Goal: Task Accomplishment & Management: Use online tool/utility

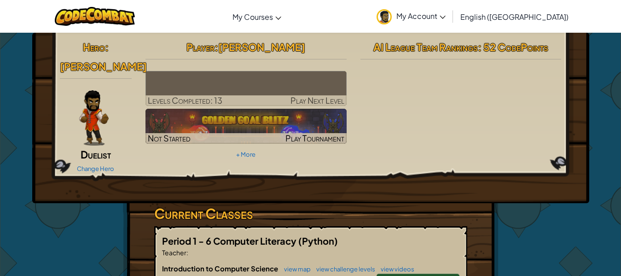
click at [332, 82] on img at bounding box center [245, 88] width 201 height 35
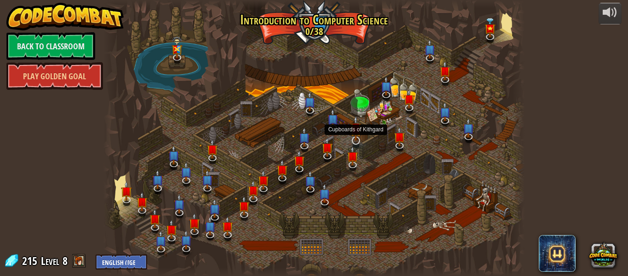
click at [357, 138] on img at bounding box center [356, 128] width 11 height 26
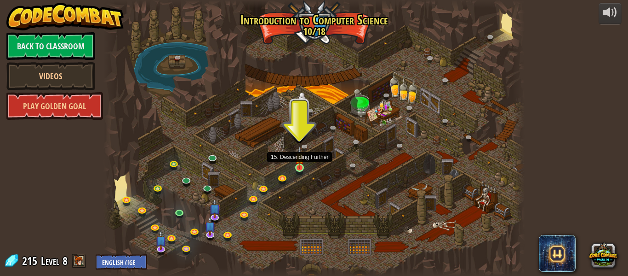
click at [299, 165] on img at bounding box center [300, 157] width 10 height 22
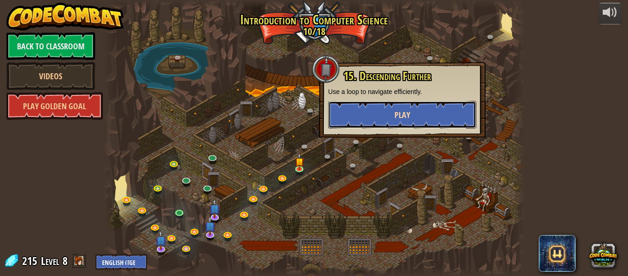
click at [439, 109] on button "Play" at bounding box center [402, 115] width 148 height 28
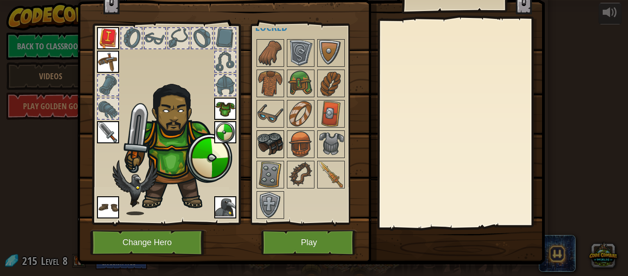
scroll to position [42, 0]
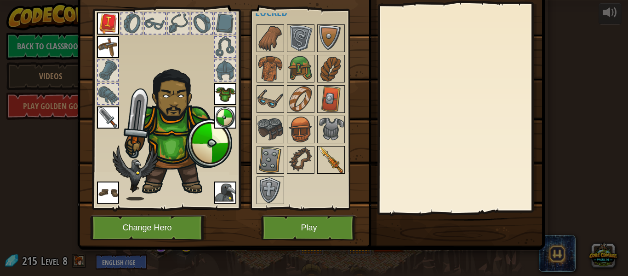
click at [339, 159] on img at bounding box center [331, 160] width 26 height 26
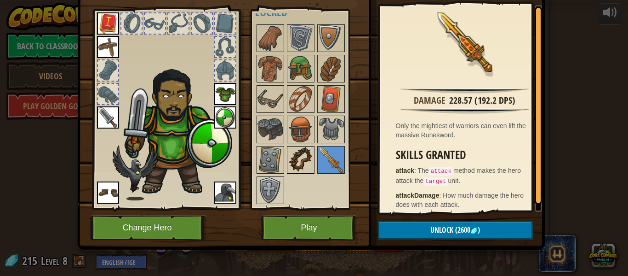
click at [291, 159] on img at bounding box center [301, 160] width 26 height 26
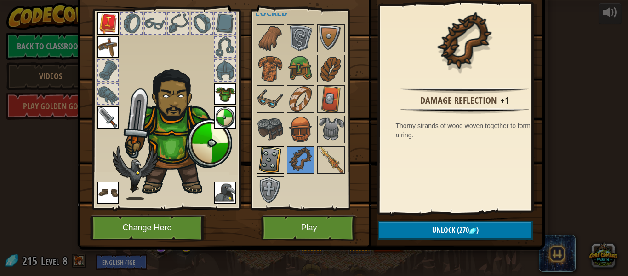
click at [276, 160] on img at bounding box center [271, 160] width 26 height 26
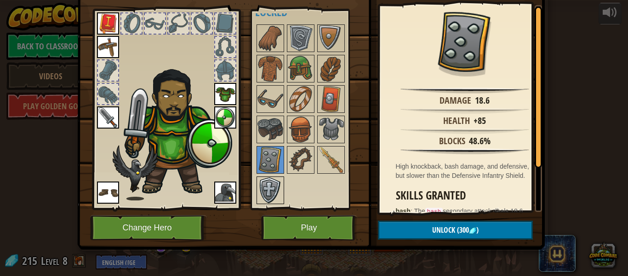
click at [268, 187] on img at bounding box center [271, 190] width 26 height 26
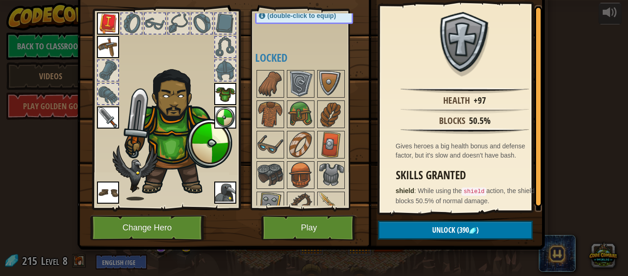
scroll to position [81, 0]
click at [282, 179] on div at bounding box center [313, 160] width 116 height 182
click at [303, 184] on img at bounding box center [301, 175] width 26 height 26
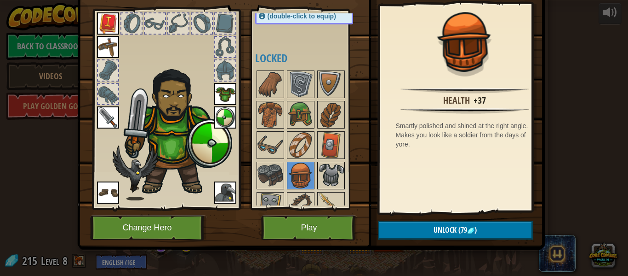
click at [320, 182] on img at bounding box center [331, 175] width 26 height 26
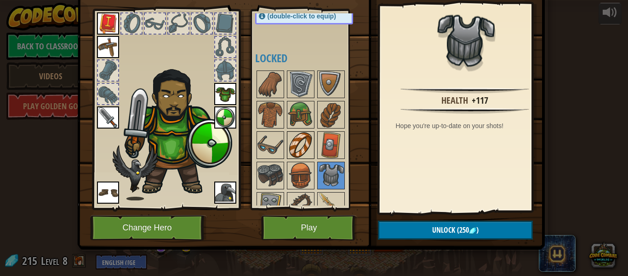
click at [291, 141] on img at bounding box center [301, 145] width 26 height 26
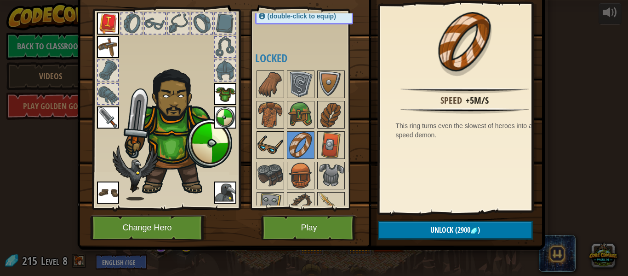
click at [261, 137] on img at bounding box center [271, 145] width 26 height 26
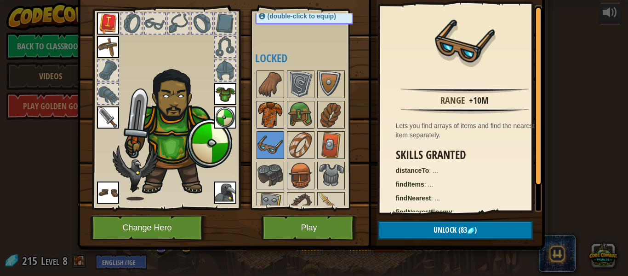
click at [258, 127] on img at bounding box center [271, 115] width 26 height 26
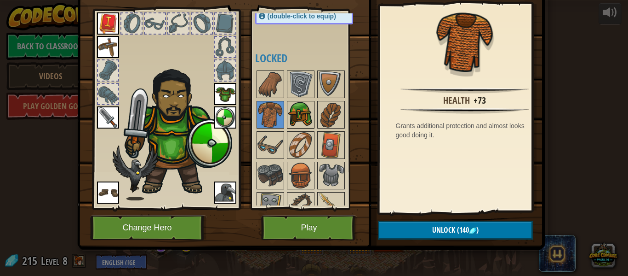
click at [297, 124] on img at bounding box center [301, 115] width 26 height 26
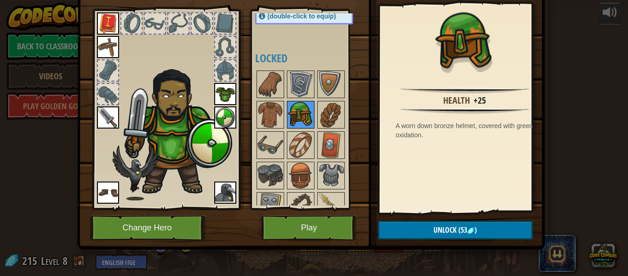
click at [310, 125] on div at bounding box center [301, 115] width 28 height 28
click at [323, 121] on img at bounding box center [331, 115] width 26 height 26
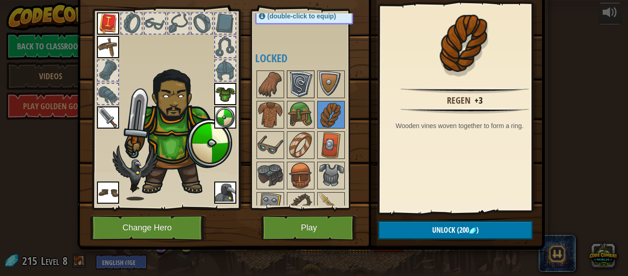
click at [295, 84] on img at bounding box center [301, 84] width 26 height 26
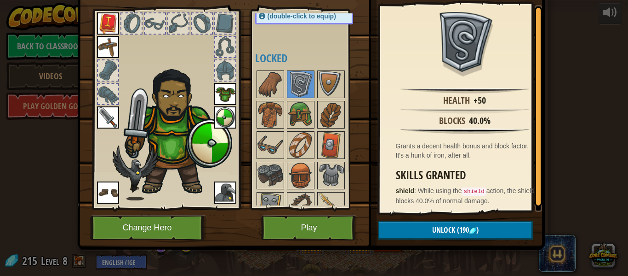
click at [236, 81] on div at bounding box center [166, 106] width 152 height 207
click at [315, 225] on button "Play" at bounding box center [309, 227] width 96 height 25
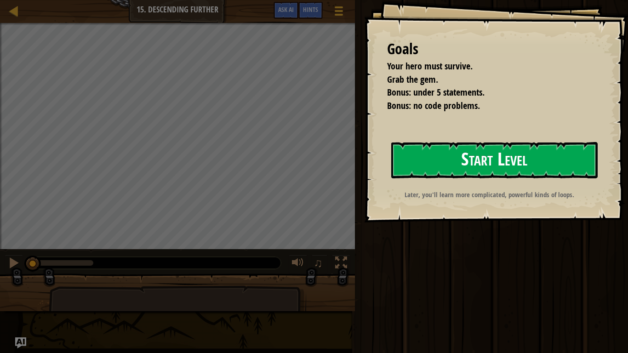
click at [433, 173] on button "Start Level" at bounding box center [495, 160] width 207 height 36
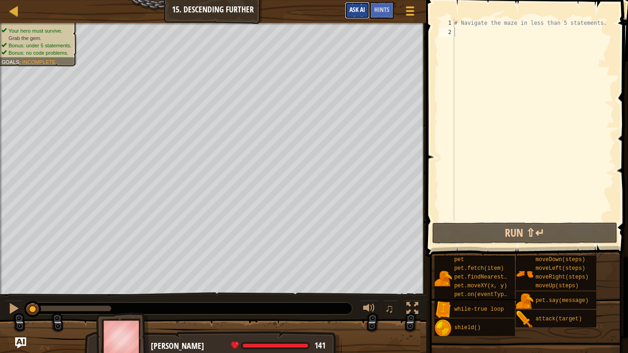
click at [358, 11] on span "Ask AI" at bounding box center [358, 9] width 16 height 9
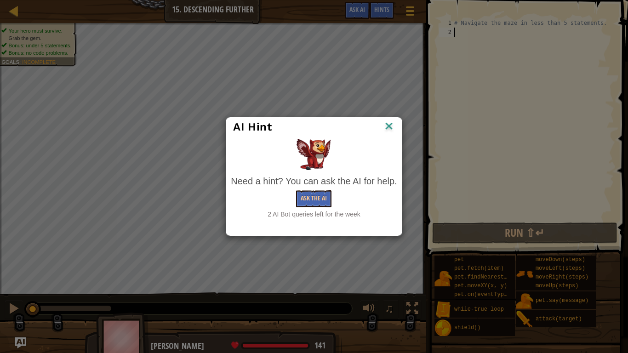
click at [320, 208] on div "Need a hint? You can ask the AI for help. Ask the AI 2 AI Bot queries left for …" at bounding box center [314, 197] width 166 height 44
click at [320, 207] on div "Need a hint? You can ask the AI for help. Ask the AI 2 AI Bot queries left for …" at bounding box center [314, 197] width 166 height 44
click at [323, 194] on button "Ask the AI" at bounding box center [313, 198] width 35 height 17
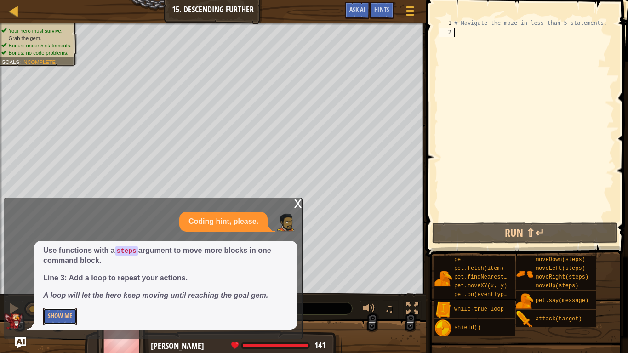
click at [74, 275] on button "Show Me" at bounding box center [60, 316] width 34 height 17
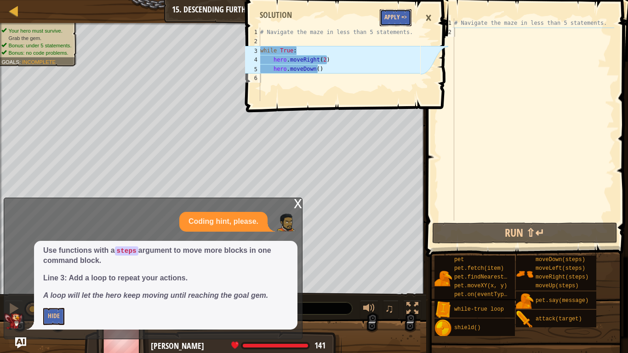
click at [390, 17] on button "Apply =>" at bounding box center [396, 17] width 32 height 17
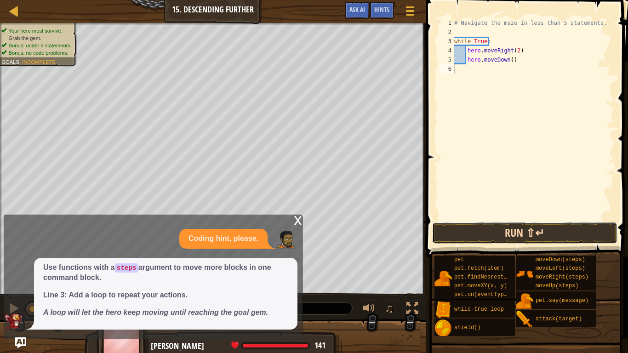
click at [492, 230] on button "Run ⇧↵" at bounding box center [524, 233] width 185 height 21
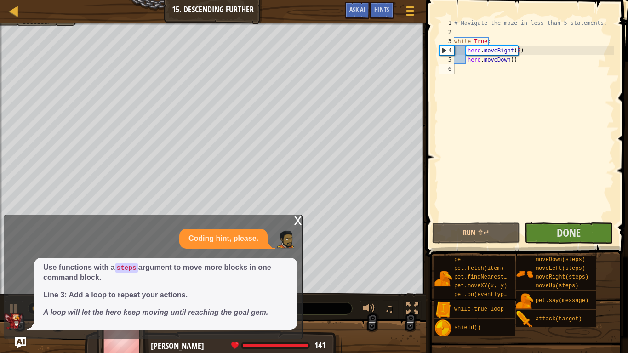
click at [299, 217] on div "x" at bounding box center [298, 219] width 8 height 9
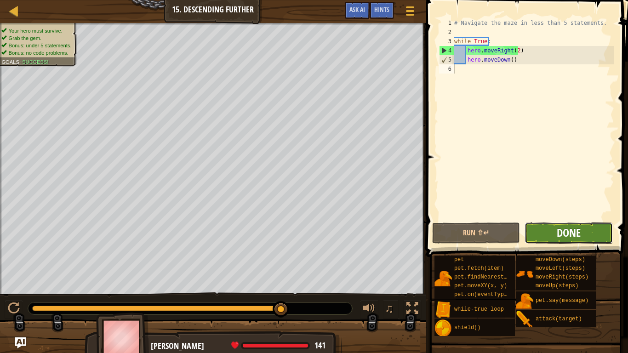
click at [565, 237] on span "Done" at bounding box center [569, 232] width 24 height 15
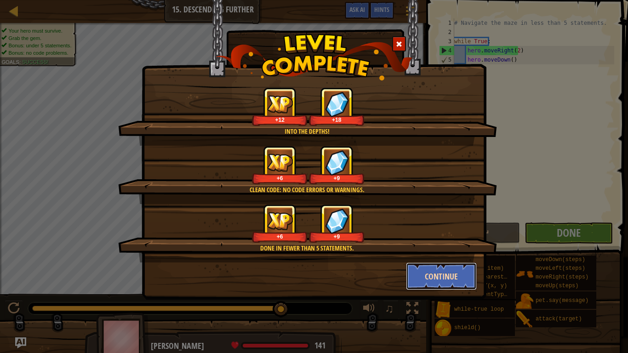
click at [422, 271] on button "Continue" at bounding box center [441, 277] width 71 height 28
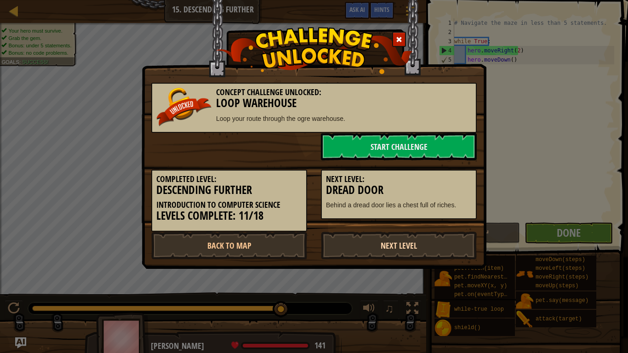
click at [431, 243] on link "Next Level" at bounding box center [399, 246] width 156 height 28
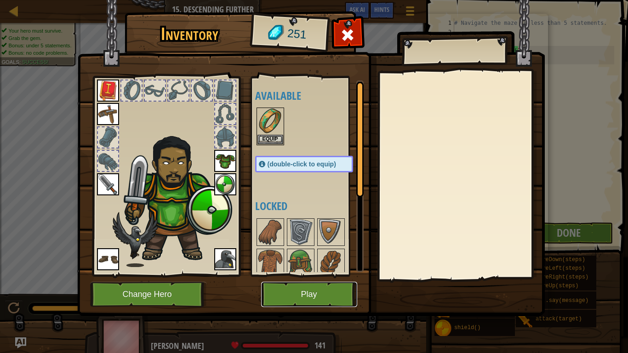
click at [337, 275] on button "Play" at bounding box center [309, 294] width 96 height 25
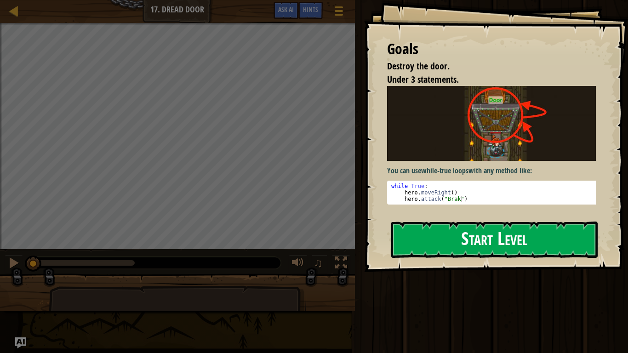
click at [434, 239] on button "Start Level" at bounding box center [495, 240] width 207 height 36
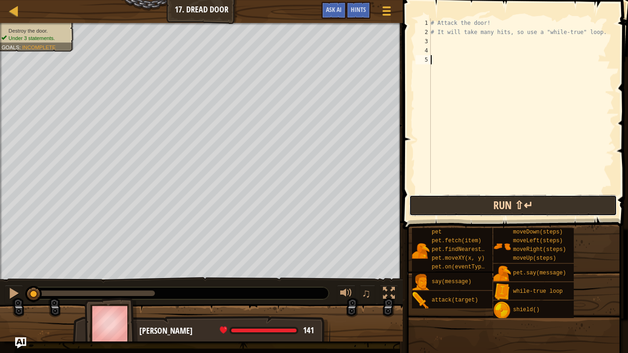
click at [505, 204] on button "Run ⇧↵" at bounding box center [513, 205] width 208 height 21
